Goal: Entertainment & Leisure: Consume media (video, audio)

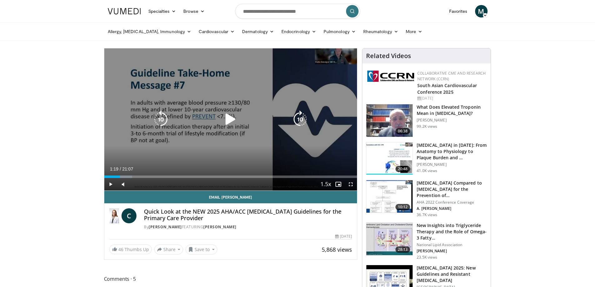
click at [230, 118] on icon "Video Player" at bounding box center [231, 120] width 18 height 18
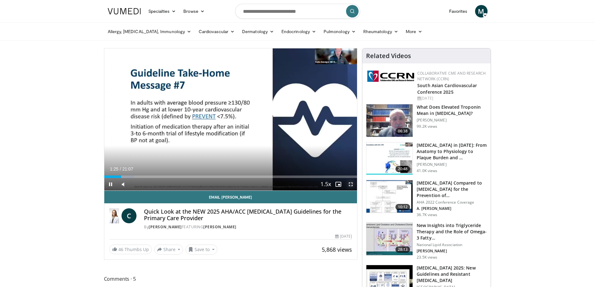
click at [350, 184] on span "Video Player" at bounding box center [351, 184] width 13 height 13
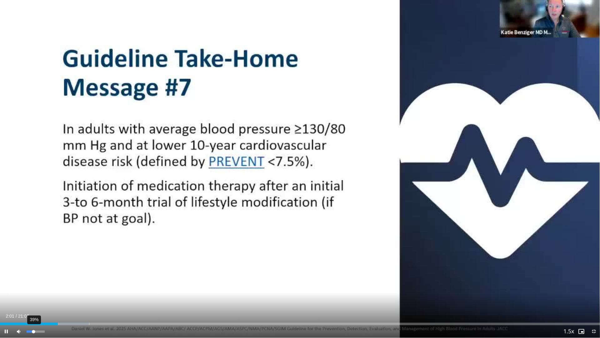
click at [33, 287] on div "Volume Level" at bounding box center [30, 331] width 7 height 2
click at [35, 287] on div "Volume Level" at bounding box center [32, 331] width 11 height 2
drag, startPoint x: 35, startPoint y: 331, endPoint x: 38, endPoint y: 331, distance: 3.1
click at [38, 287] on div "Volume Level" at bounding box center [33, 331] width 12 height 2
click at [39, 287] on div "Volume Level" at bounding box center [33, 331] width 13 height 2
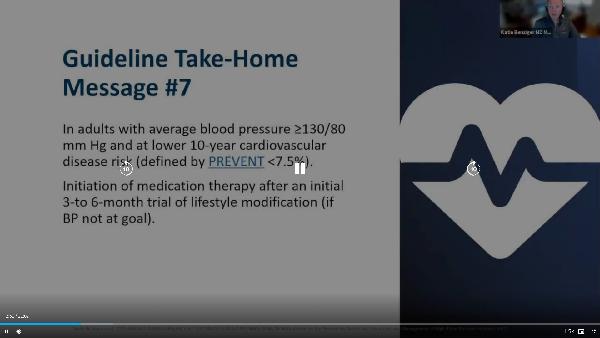
click at [330, 229] on div "10 seconds Tap to unmute" at bounding box center [300, 168] width 600 height 337
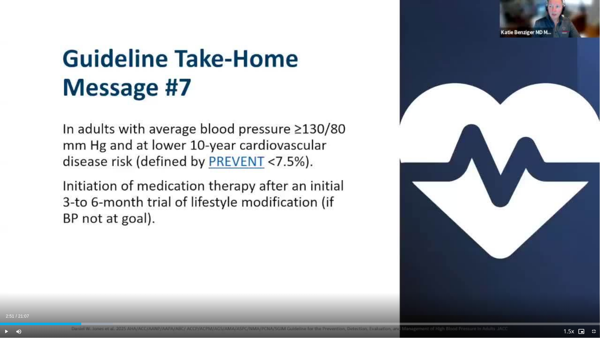
click at [330, 229] on div "10 seconds Tap to unmute" at bounding box center [300, 168] width 600 height 337
click at [65, 287] on div "Current Time 2:54 / Duration 21:07 Pause Skip Backward Skip Forward Mute 74% Lo…" at bounding box center [300, 331] width 600 height 13
click at [61, 287] on div "02:55" at bounding box center [41, 323] width 83 height 3
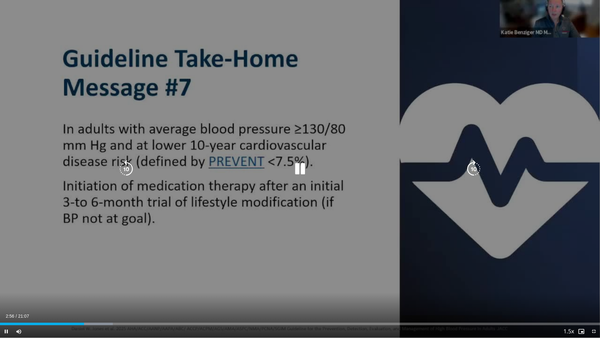
click at [203, 162] on div "10 seconds Tap to unmute" at bounding box center [300, 168] width 600 height 337
click at [303, 171] on icon "Video Player" at bounding box center [300, 169] width 18 height 18
click at [293, 167] on icon "Video Player" at bounding box center [300, 169] width 18 height 18
click at [288, 170] on div "Video Player" at bounding box center [300, 169] width 360 height 13
click at [298, 169] on icon "Video Player" at bounding box center [300, 169] width 18 height 18
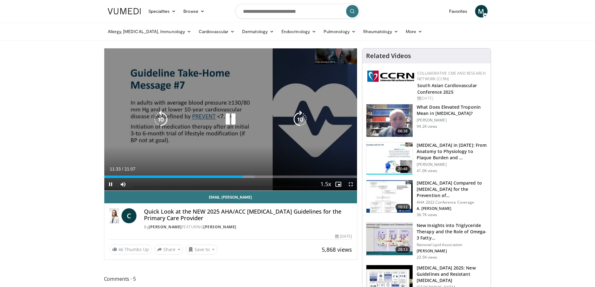
click at [233, 119] on icon "Video Player" at bounding box center [231, 120] width 18 height 18
click at [255, 117] on div "Video Player" at bounding box center [231, 119] width 152 height 13
